Goal: Task Accomplishment & Management: Use online tool/utility

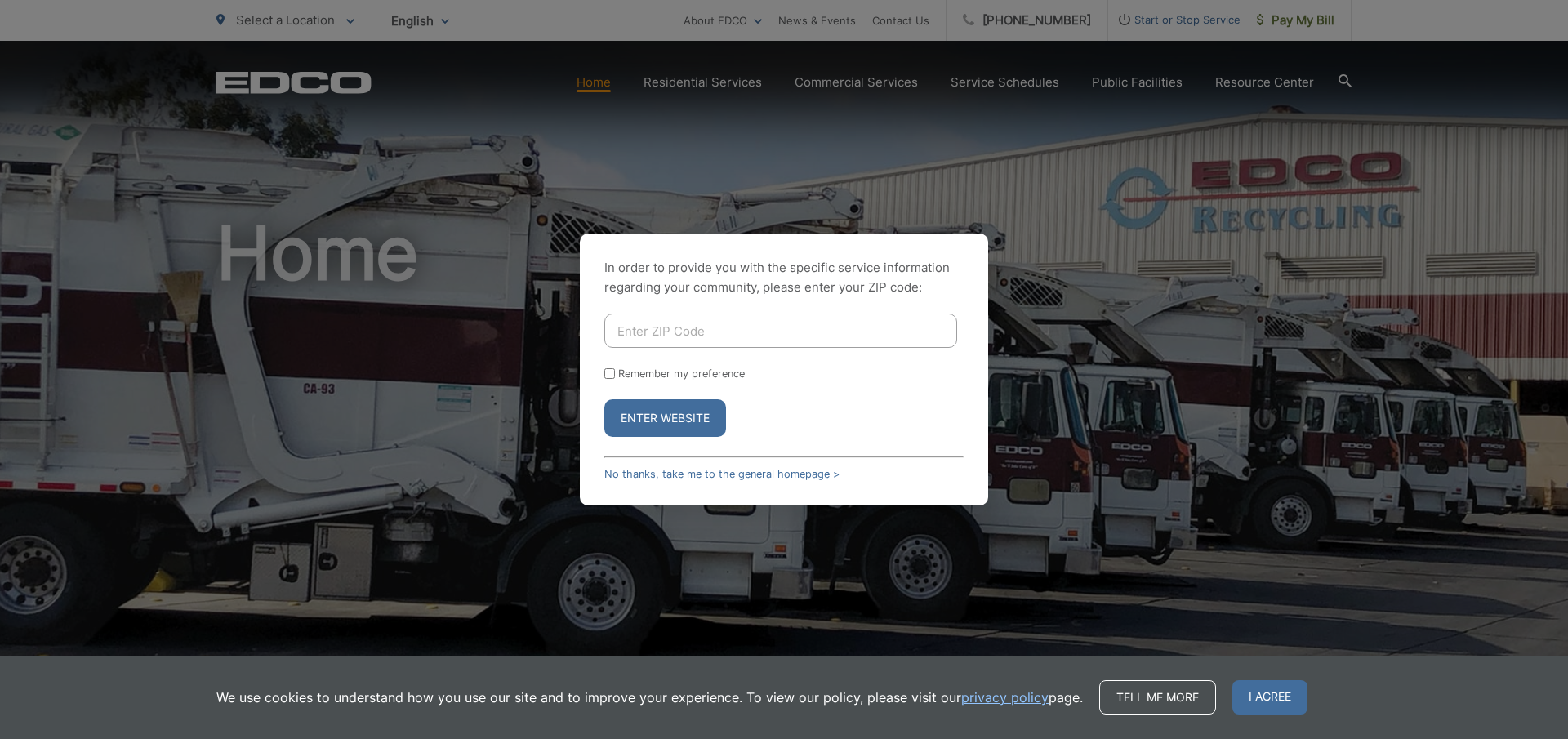
click at [631, 333] on input "Enter ZIP Code" at bounding box center [780, 331] width 352 height 34
type input "91945"
click at [633, 423] on button "Enter Website" at bounding box center [665, 418] width 122 height 38
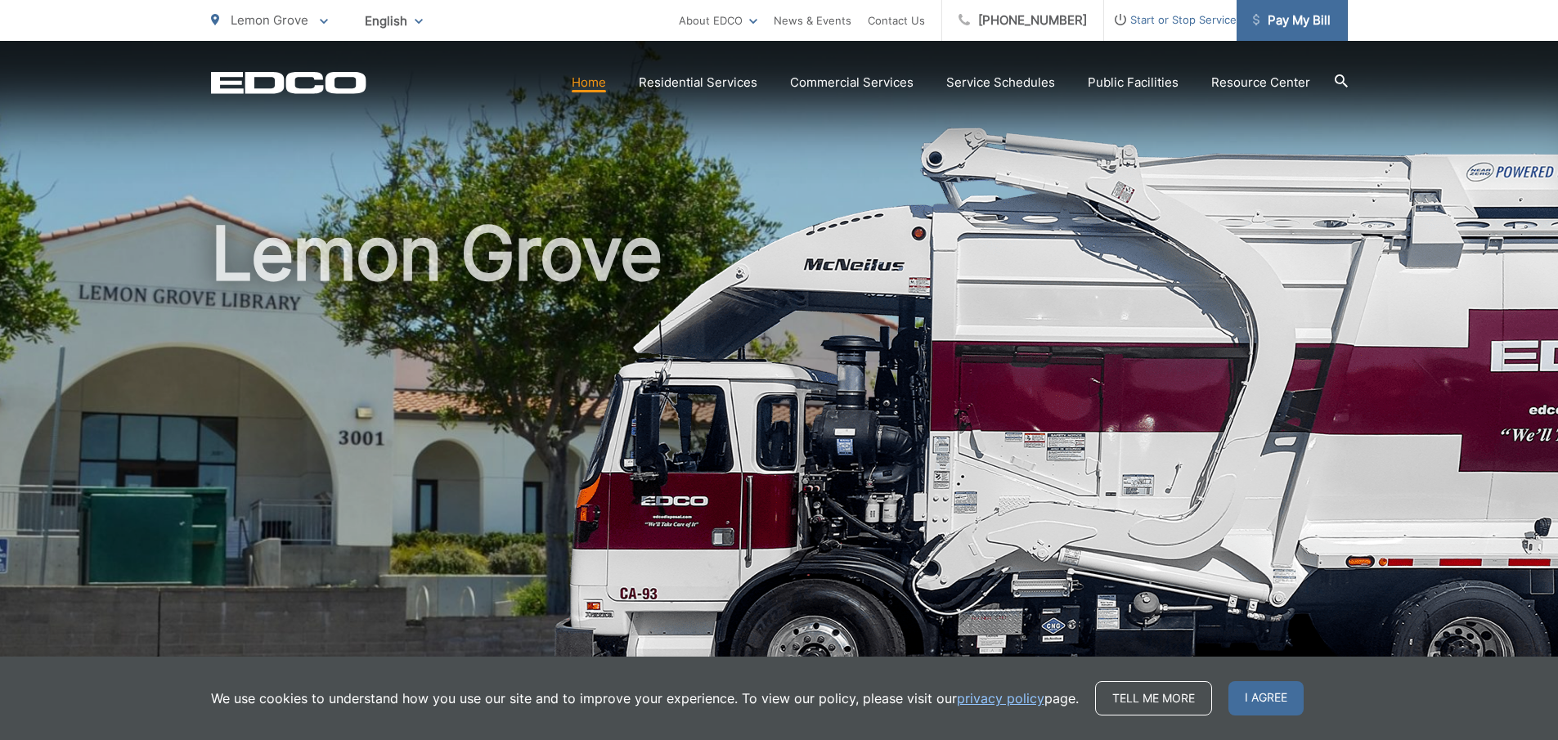
click at [1272, 21] on span "Pay My Bill" at bounding box center [1292, 21] width 78 height 20
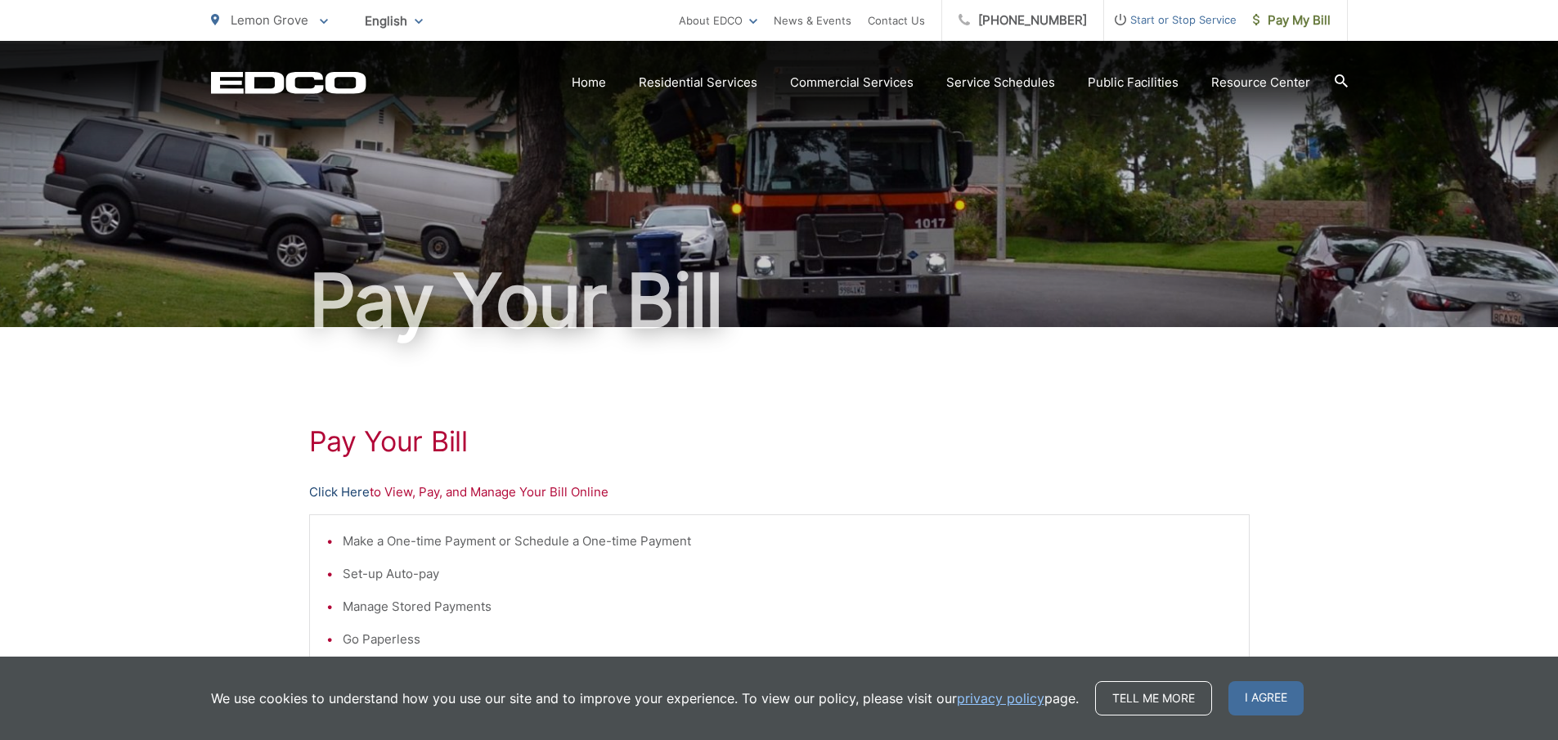
click at [326, 495] on link "Click Here" at bounding box center [339, 493] width 61 height 20
